Goal: Transaction & Acquisition: Purchase product/service

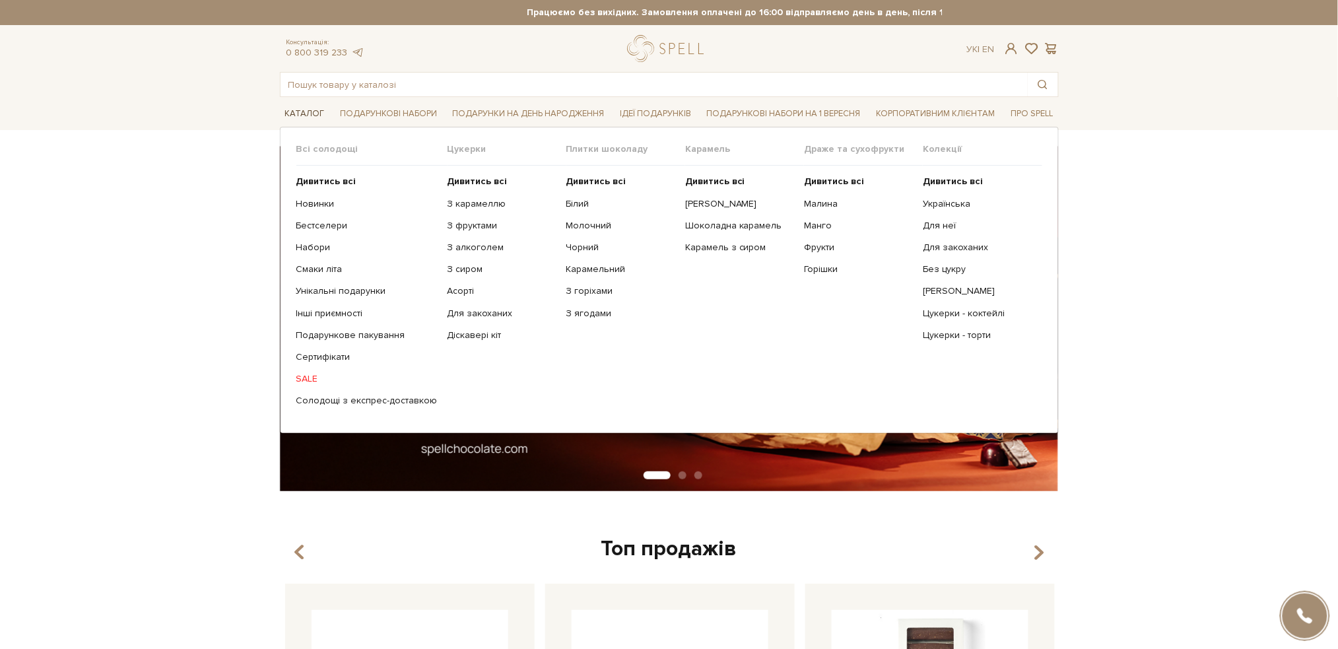
click at [306, 110] on span "Каталог" at bounding box center [305, 114] width 50 height 20
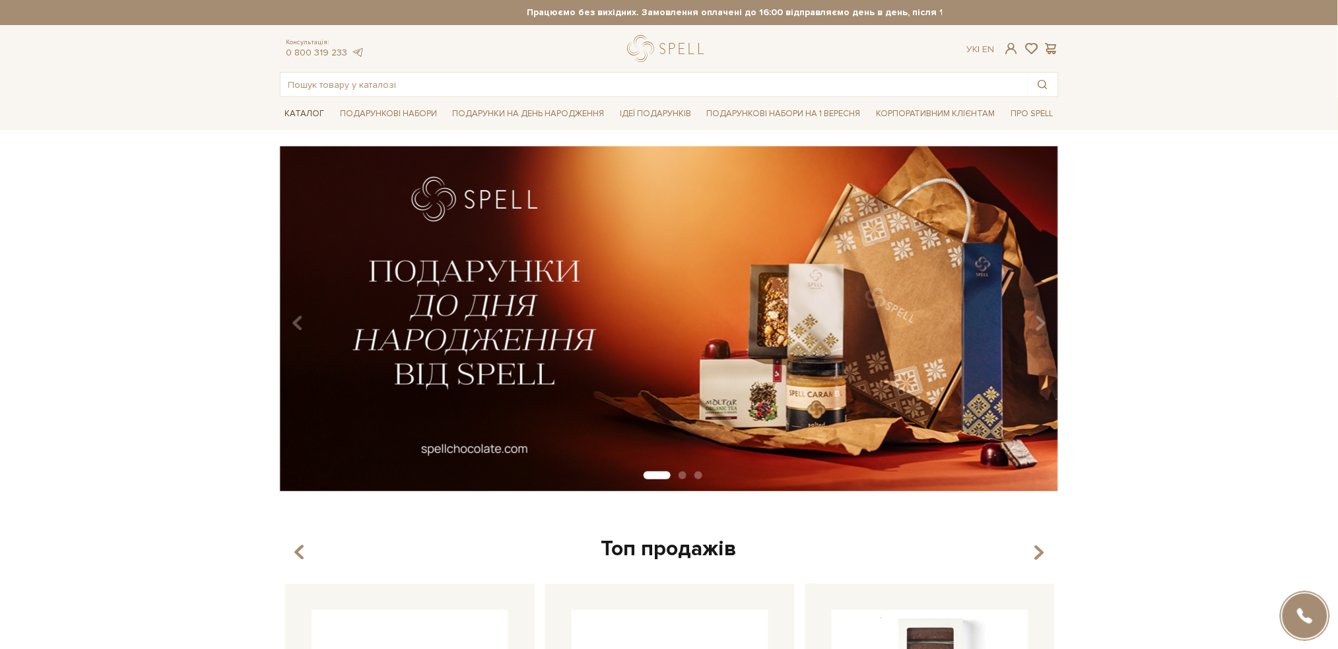
click at [306, 110] on span "Каталог" at bounding box center [305, 114] width 50 height 20
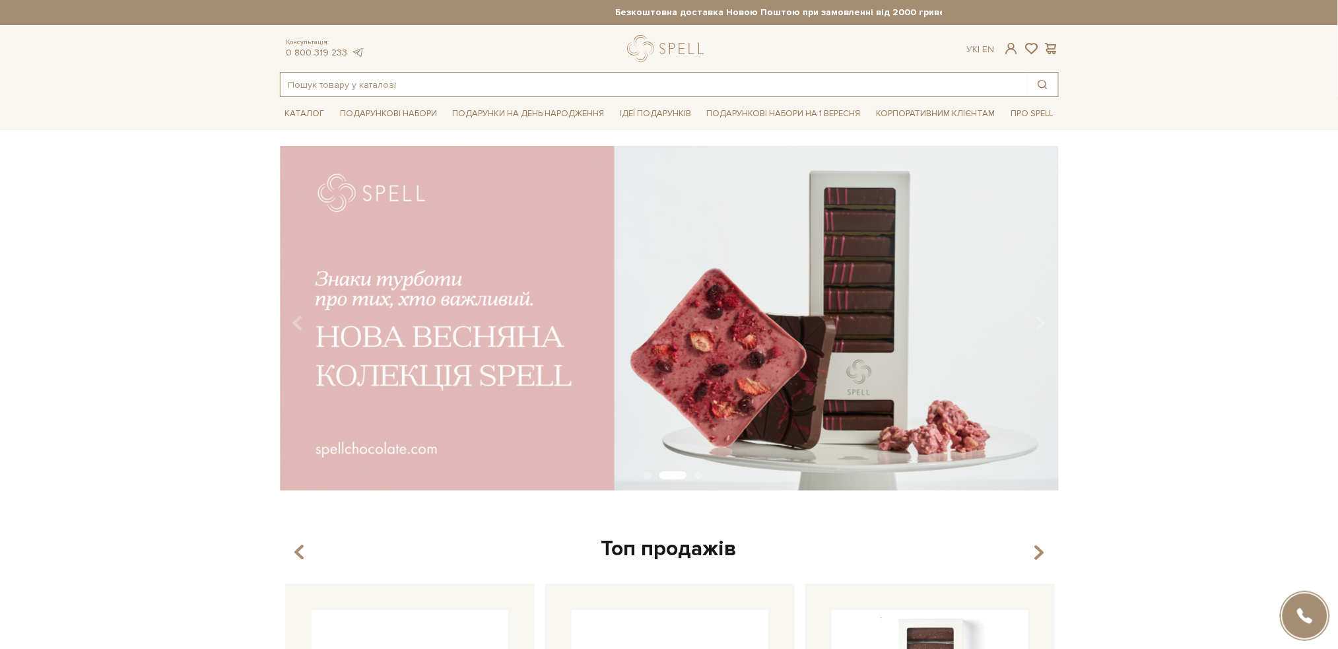
click at [381, 76] on input "text" at bounding box center [654, 85] width 747 height 24
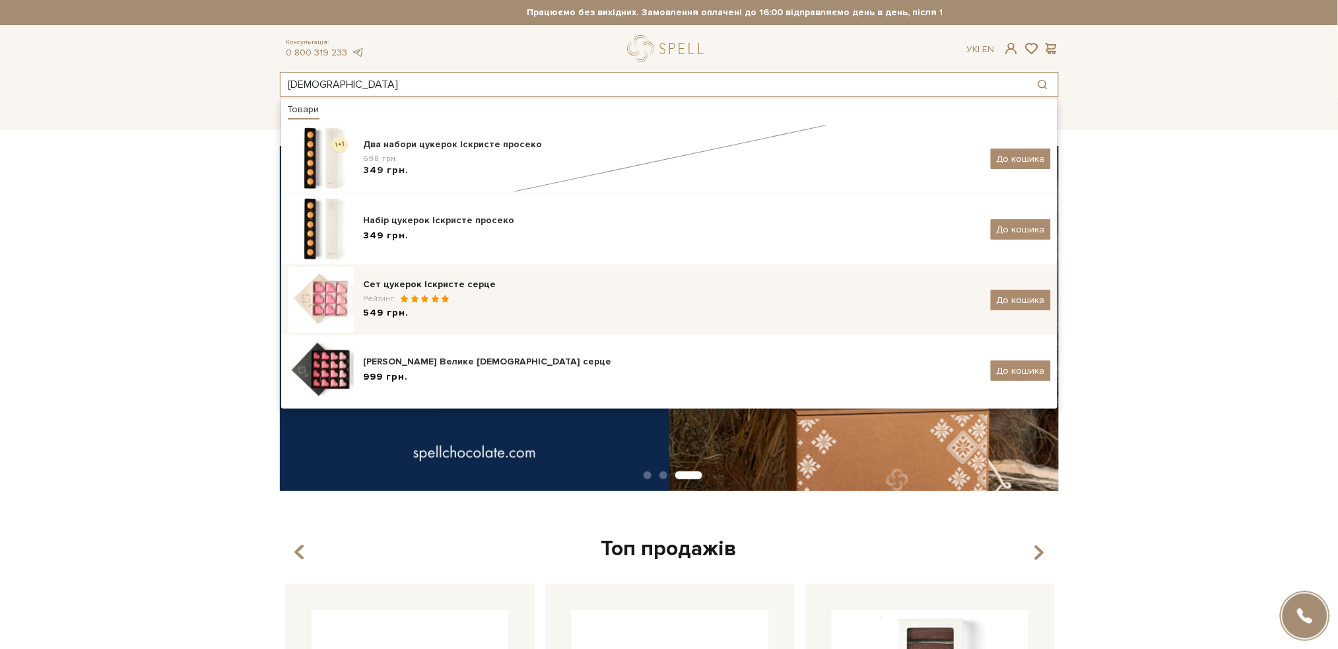
type input "[DEMOGRAPHIC_DATA]"
click at [382, 285] on div "Сет цукерок Іскристе серце" at bounding box center [672, 284] width 617 height 13
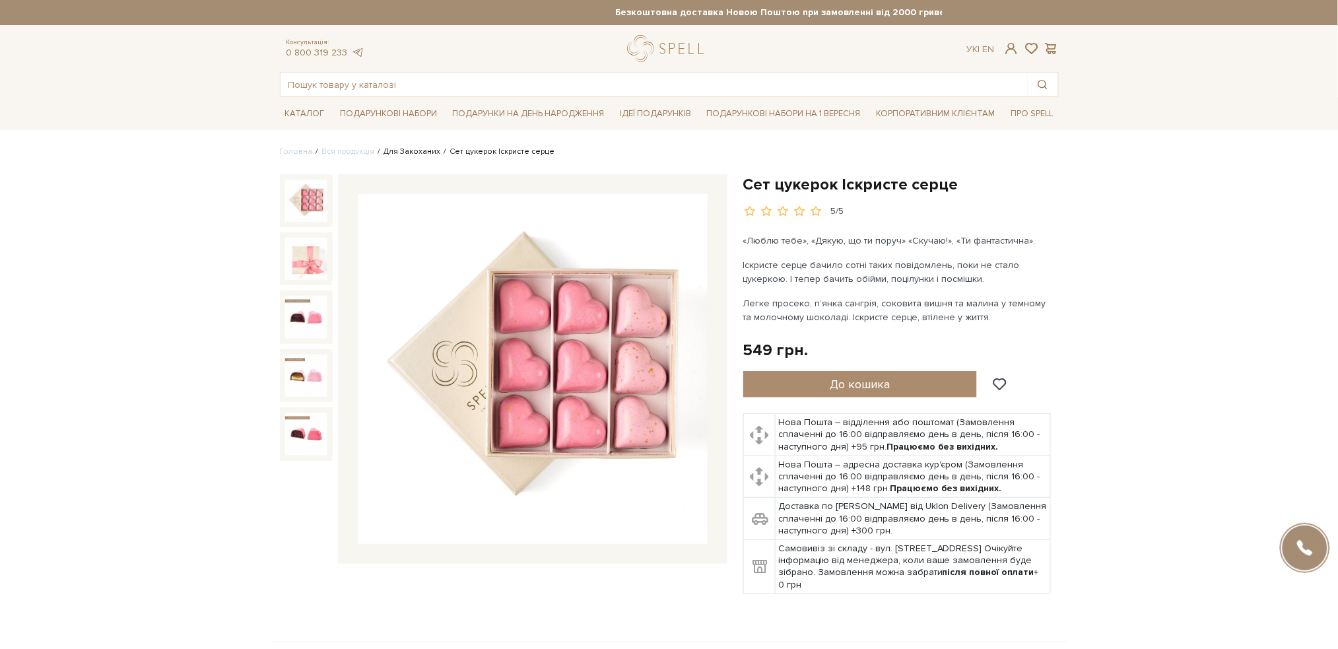
click at [405, 150] on link "Для Закоханих" at bounding box center [412, 152] width 57 height 10
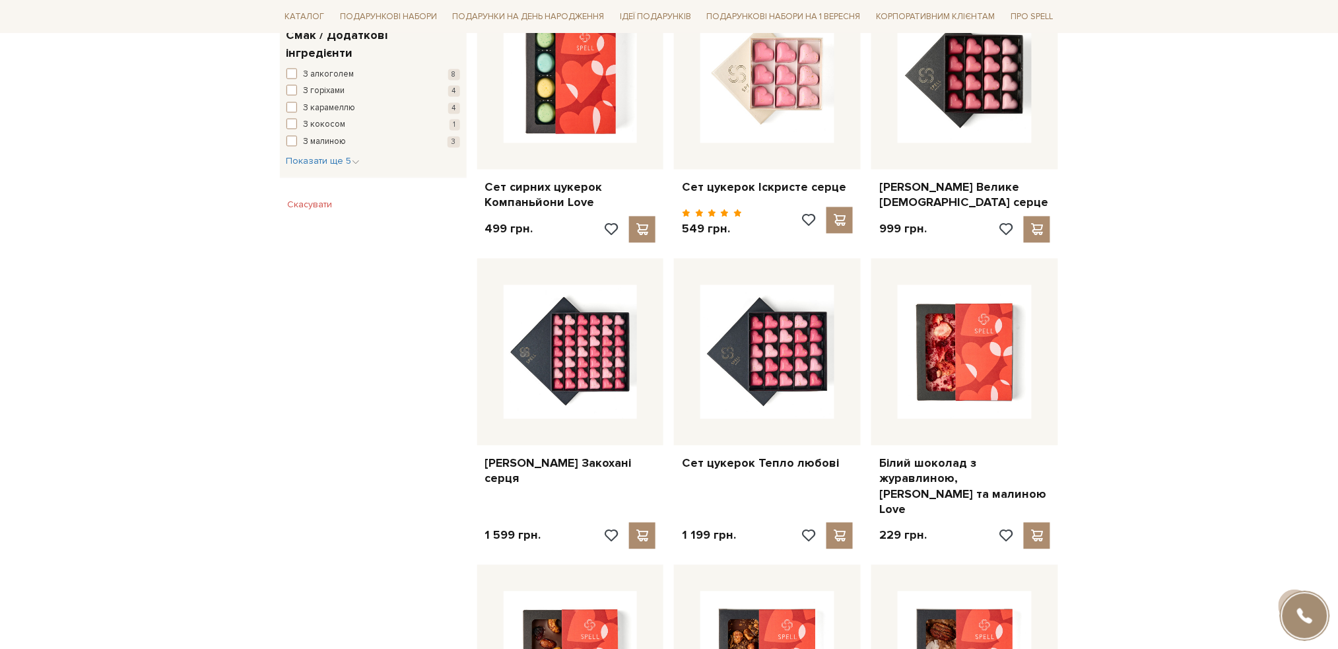
scroll to position [1056, 0]
